Goal: Task Accomplishment & Management: Use online tool/utility

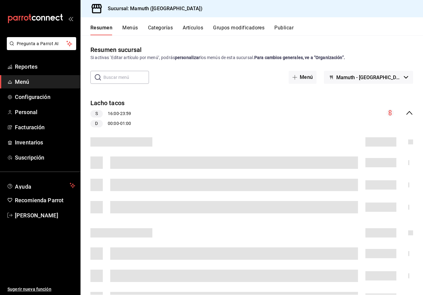
click at [201, 33] on button "Artículos" at bounding box center [193, 30] width 20 height 11
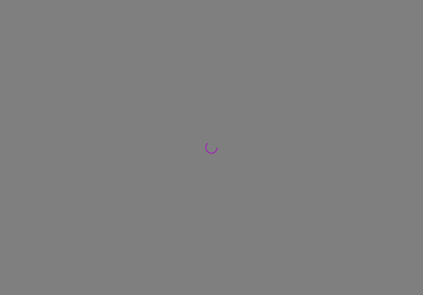
click at [197, 27] on div at bounding box center [211, 147] width 423 height 295
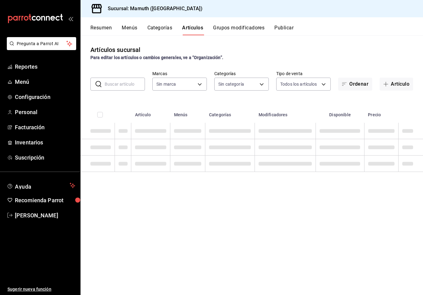
click at [126, 80] on input "text" at bounding box center [125, 84] width 40 height 12
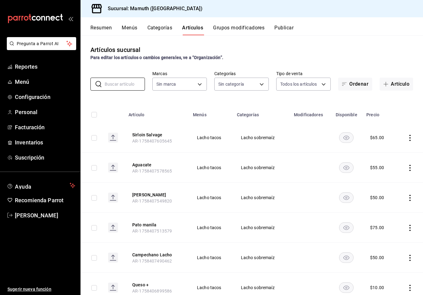
type input "f1bb6157-6a37-46fd-b908-fd0c3bf6e21b"
type input "22d9704f-053b-4973-b3d7-7a37fad60dfd,55cba3b4-9c46-4089-95d9-e55296c308ce,cece4…"
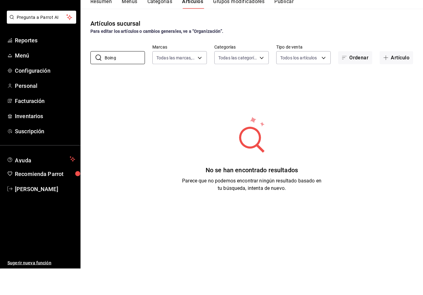
type input "Boing"
click at [399, 78] on button "Artículo" at bounding box center [395, 84] width 33 height 13
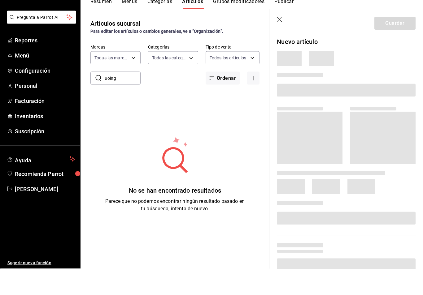
scroll to position [10, 0]
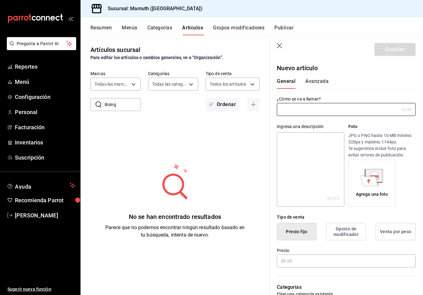
type input "AR-1758682537793"
click at [353, 103] on input "text" at bounding box center [338, 109] width 123 height 12
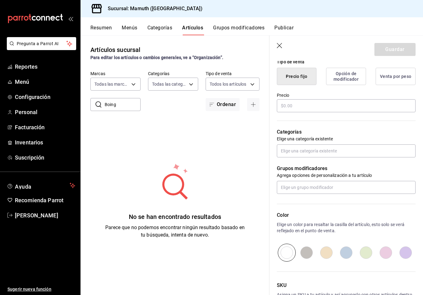
scroll to position [156, 0]
type input "Boing"
click at [380, 105] on input "text" at bounding box center [346, 105] width 139 height 13
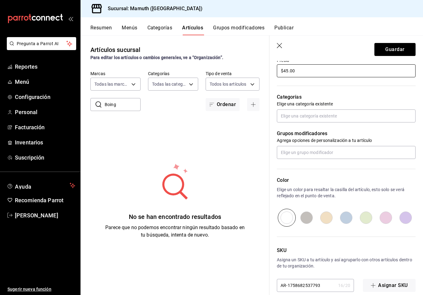
scroll to position [190, 0]
type input "$45.00"
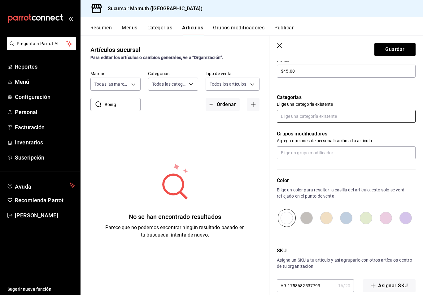
click at [351, 114] on input "text" at bounding box center [346, 116] width 139 height 13
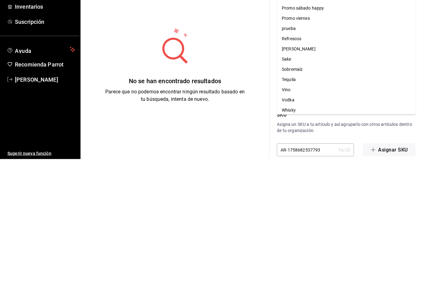
scroll to position [210, 0]
click at [298, 170] on li "Refrescos" at bounding box center [346, 175] width 139 height 10
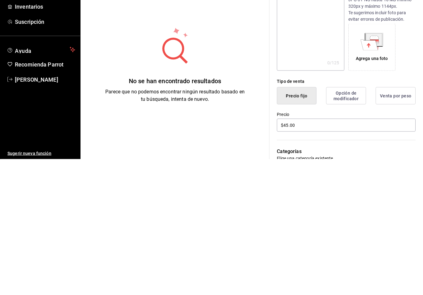
scroll to position [0, 0]
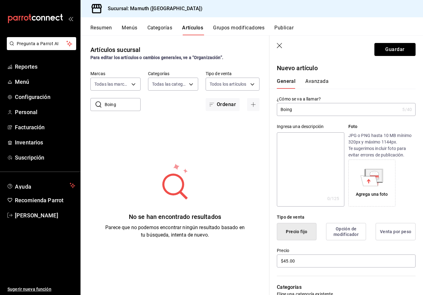
click at [397, 50] on button "Guardar" at bounding box center [394, 49] width 41 height 13
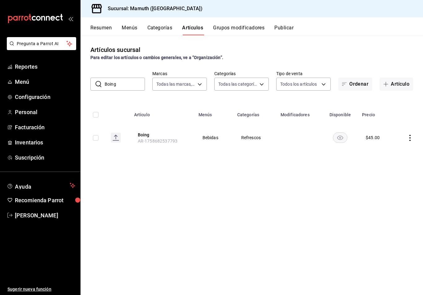
click at [290, 27] on button "Publicar" at bounding box center [283, 30] width 19 height 11
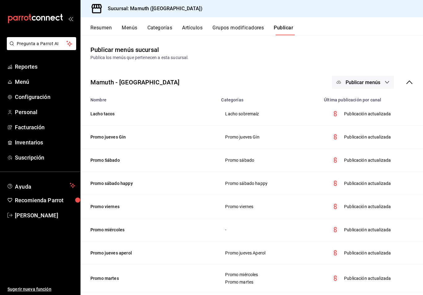
click at [127, 32] on button "Menús" at bounding box center [129, 30] width 15 height 11
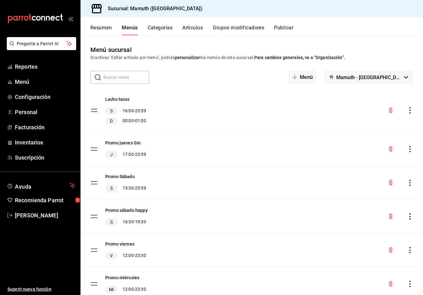
click at [412, 108] on icon "actions" at bounding box center [410, 110] width 6 height 6
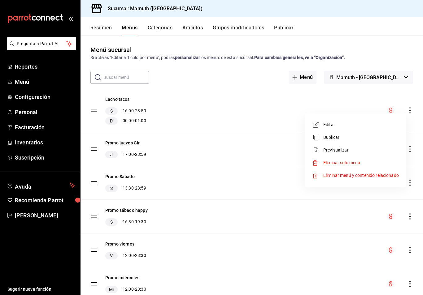
click at [375, 176] on span "Eliminar menú y contenido relacionado" at bounding box center [361, 175] width 76 height 5
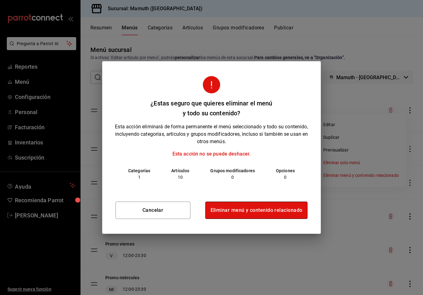
click at [277, 209] on button "Eliminar menú y contenido relacionado" at bounding box center [256, 210] width 102 height 17
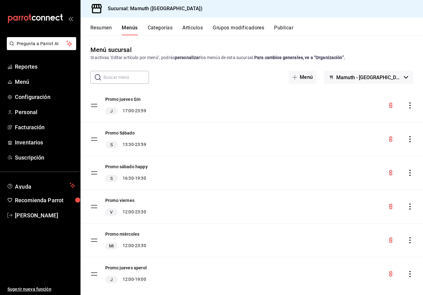
click at [291, 25] on button "Publicar" at bounding box center [283, 30] width 19 height 11
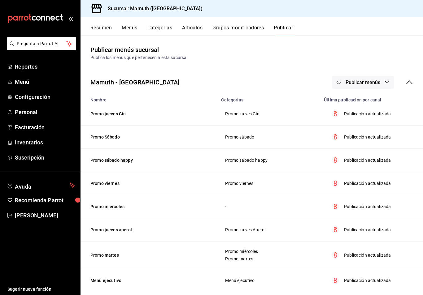
click at [382, 83] on button "Publicar menús" at bounding box center [363, 82] width 62 height 13
click at [375, 102] on span "Punto de venta" at bounding box center [372, 102] width 30 height 6
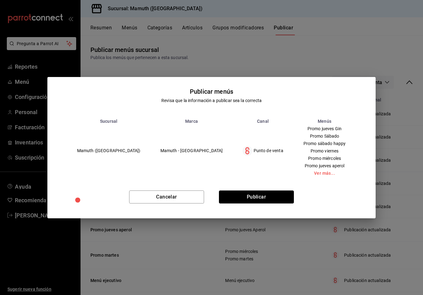
click at [275, 197] on button "Publicar" at bounding box center [256, 197] width 75 height 13
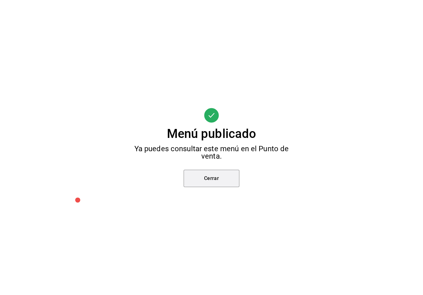
click at [217, 178] on button "Cerrar" at bounding box center [212, 178] width 56 height 17
